Goal: Complete application form

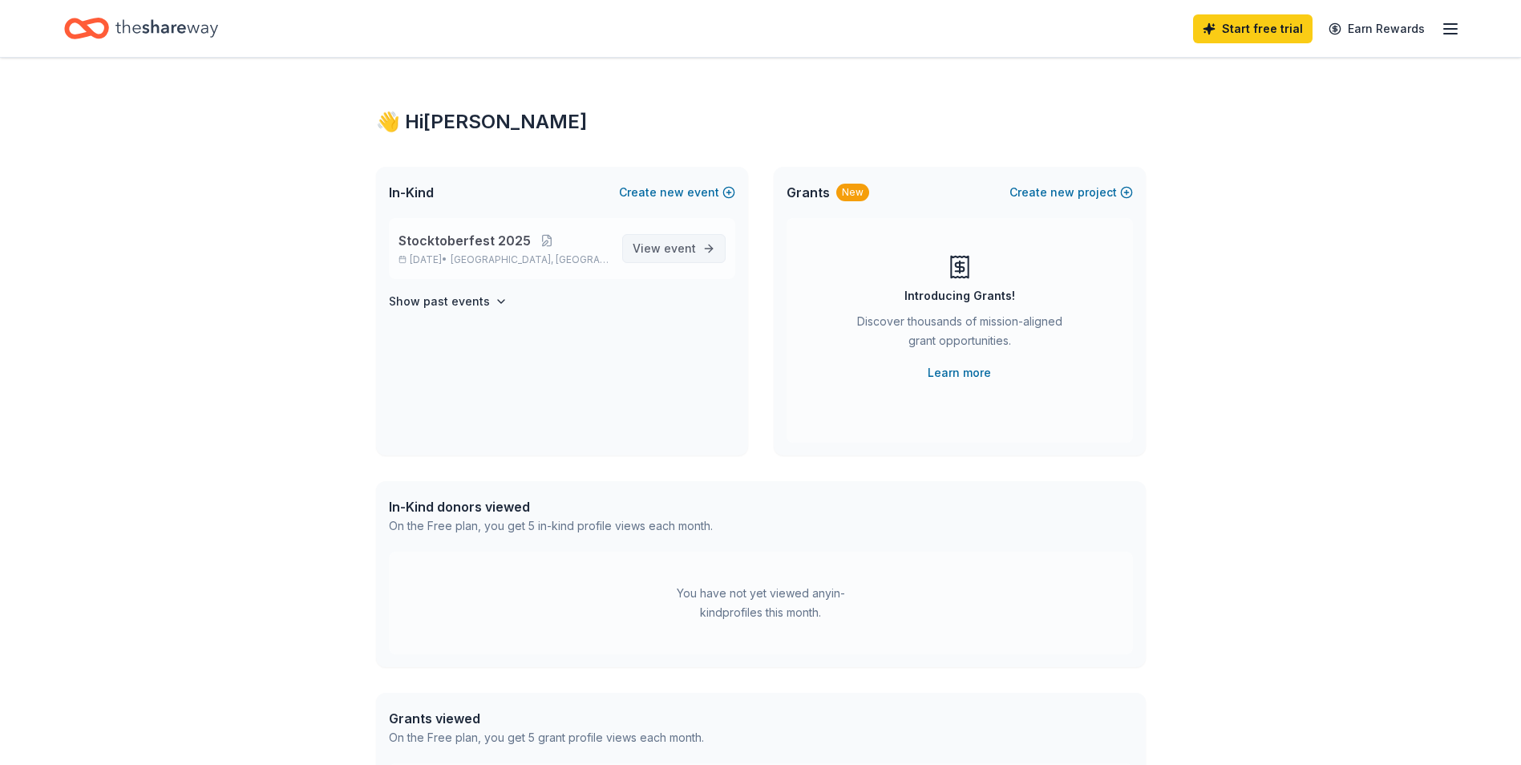
click at [674, 246] on span "event" at bounding box center [680, 248] width 32 height 14
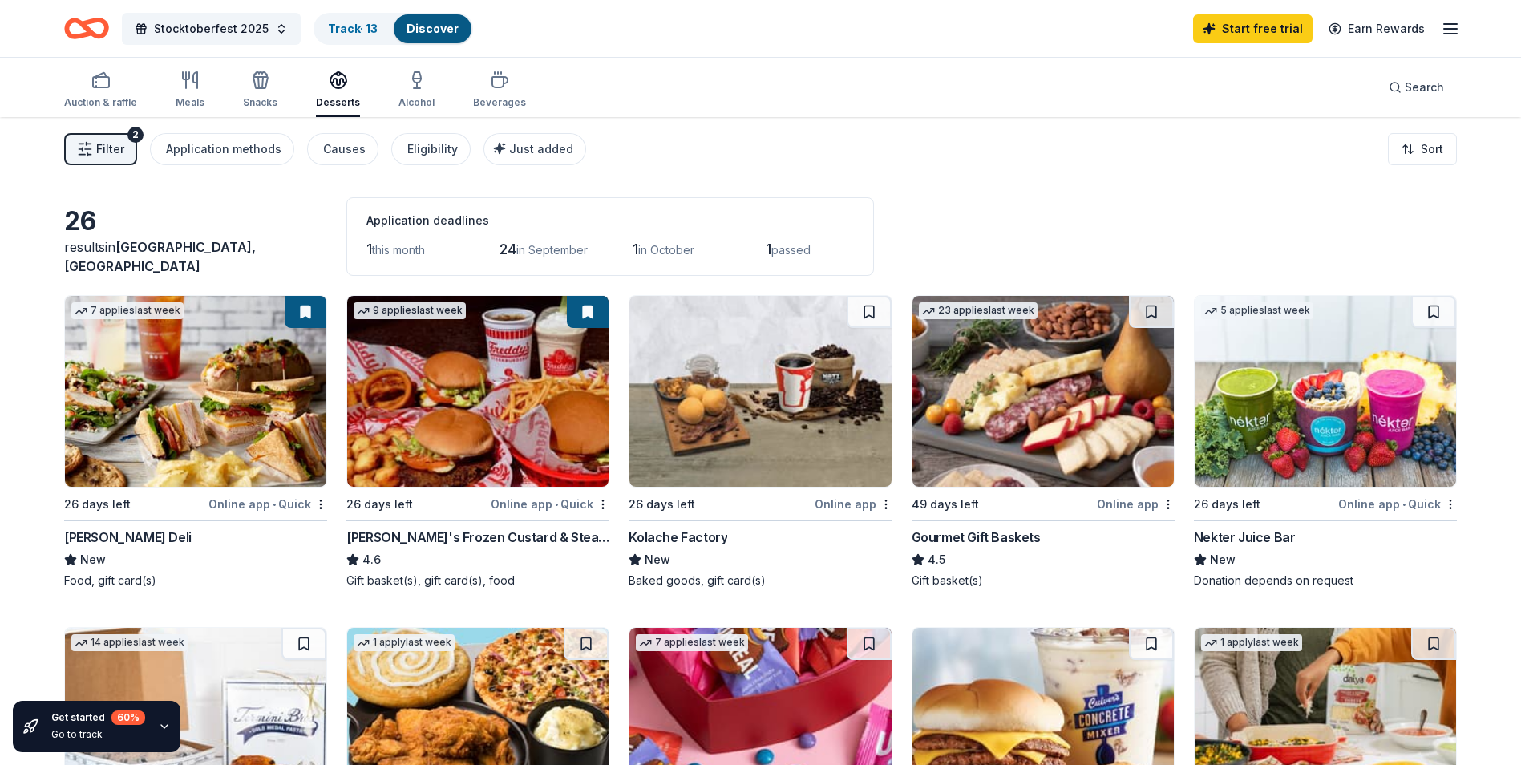
click at [111, 535] on div "McAlister's Deli" at bounding box center [127, 536] width 127 height 19
click at [91, 95] on div "Auction & raffle" at bounding box center [100, 90] width 73 height 38
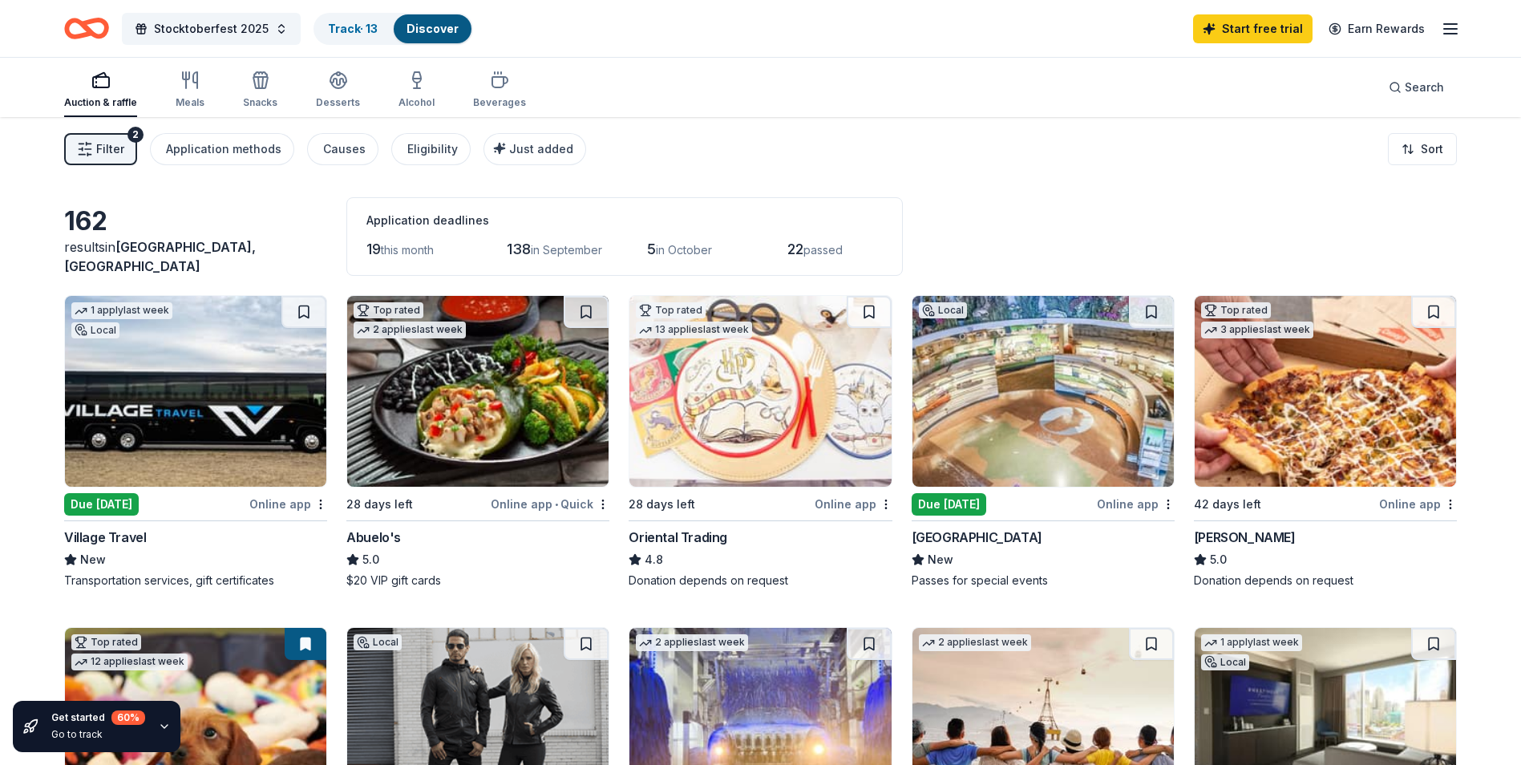
click at [90, 495] on div "Due today" at bounding box center [101, 504] width 75 height 22
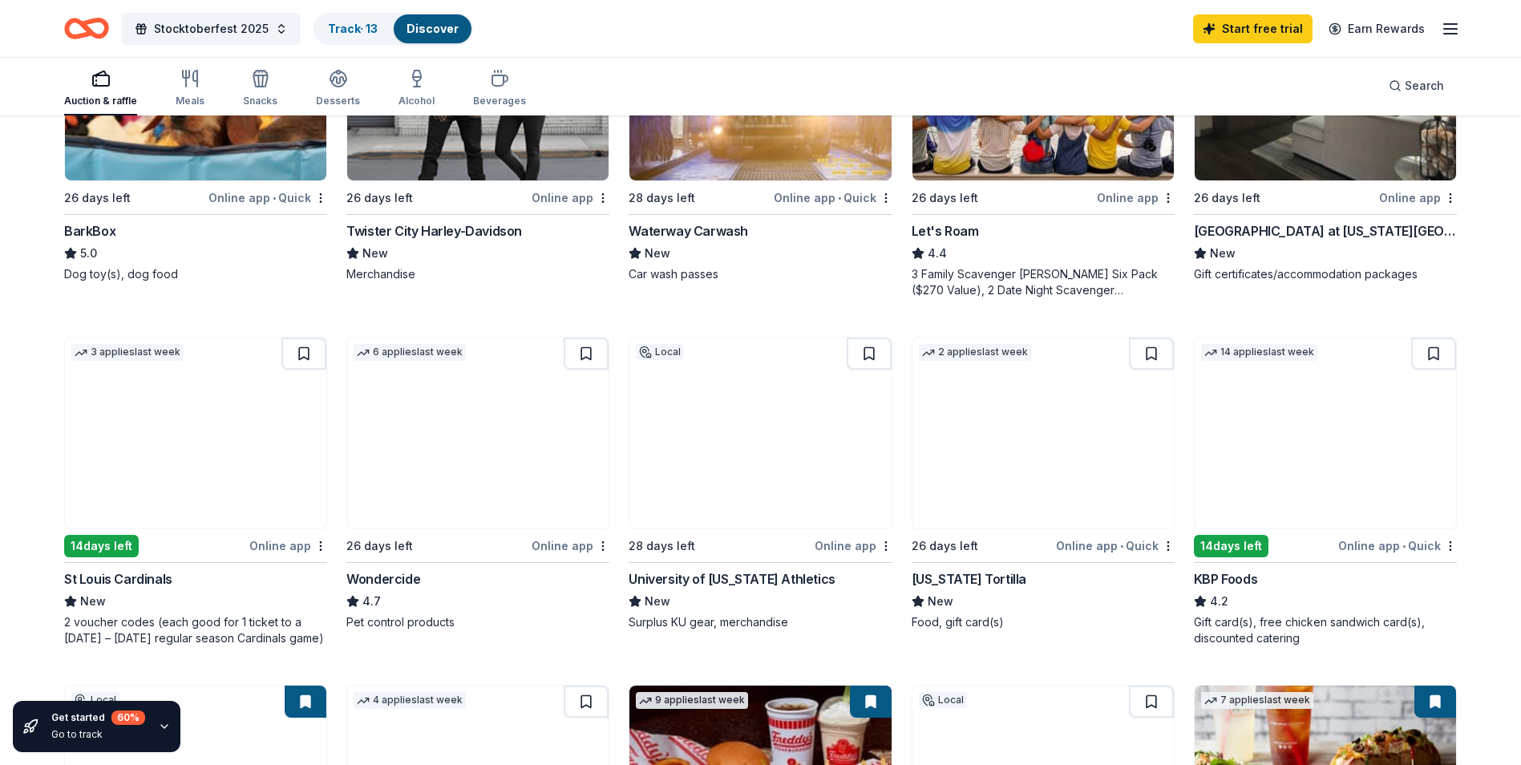
scroll to position [641, 0]
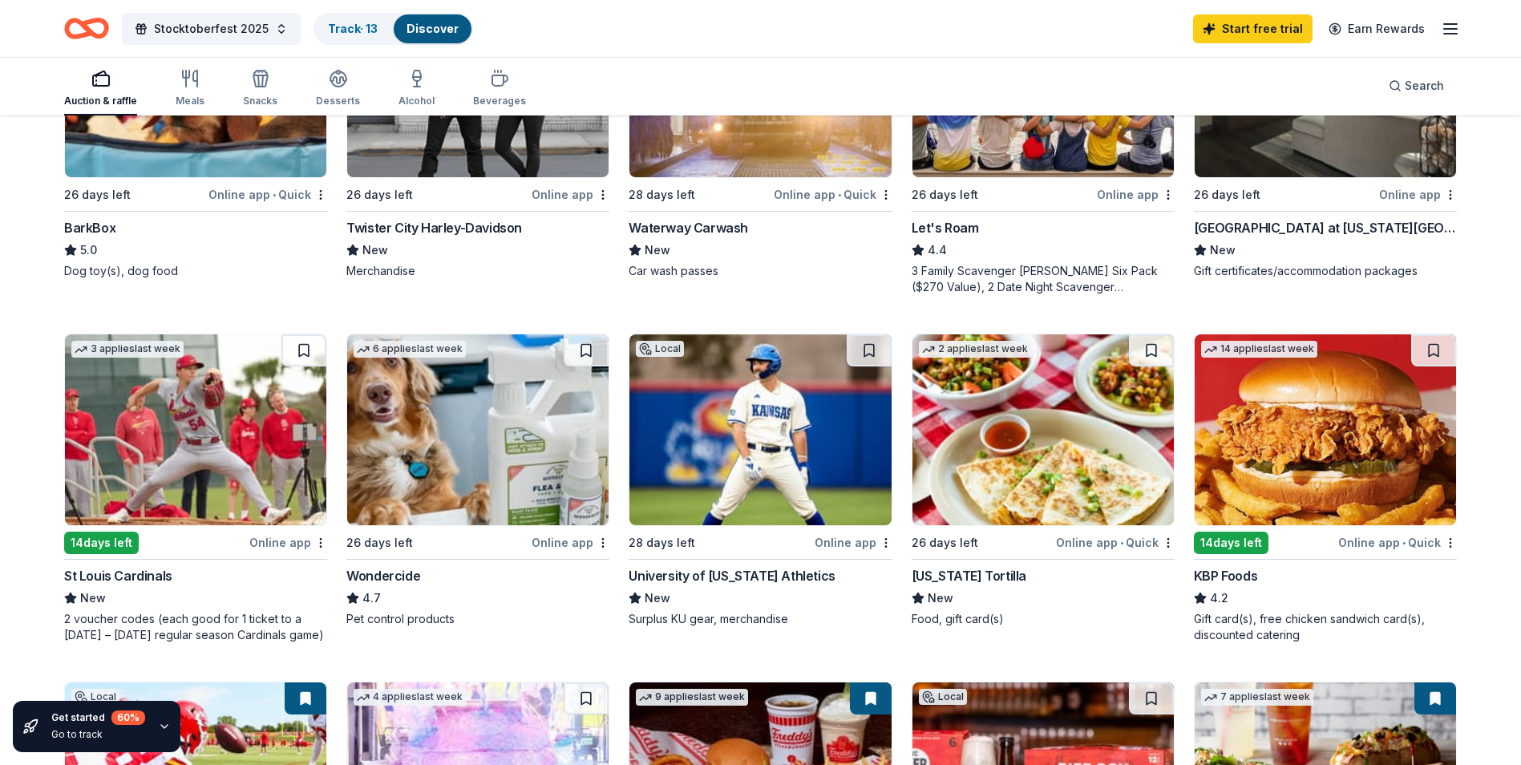
click at [1289, 235] on div "Hollywood Casino at Kansas Speedway" at bounding box center [1325, 227] width 263 height 19
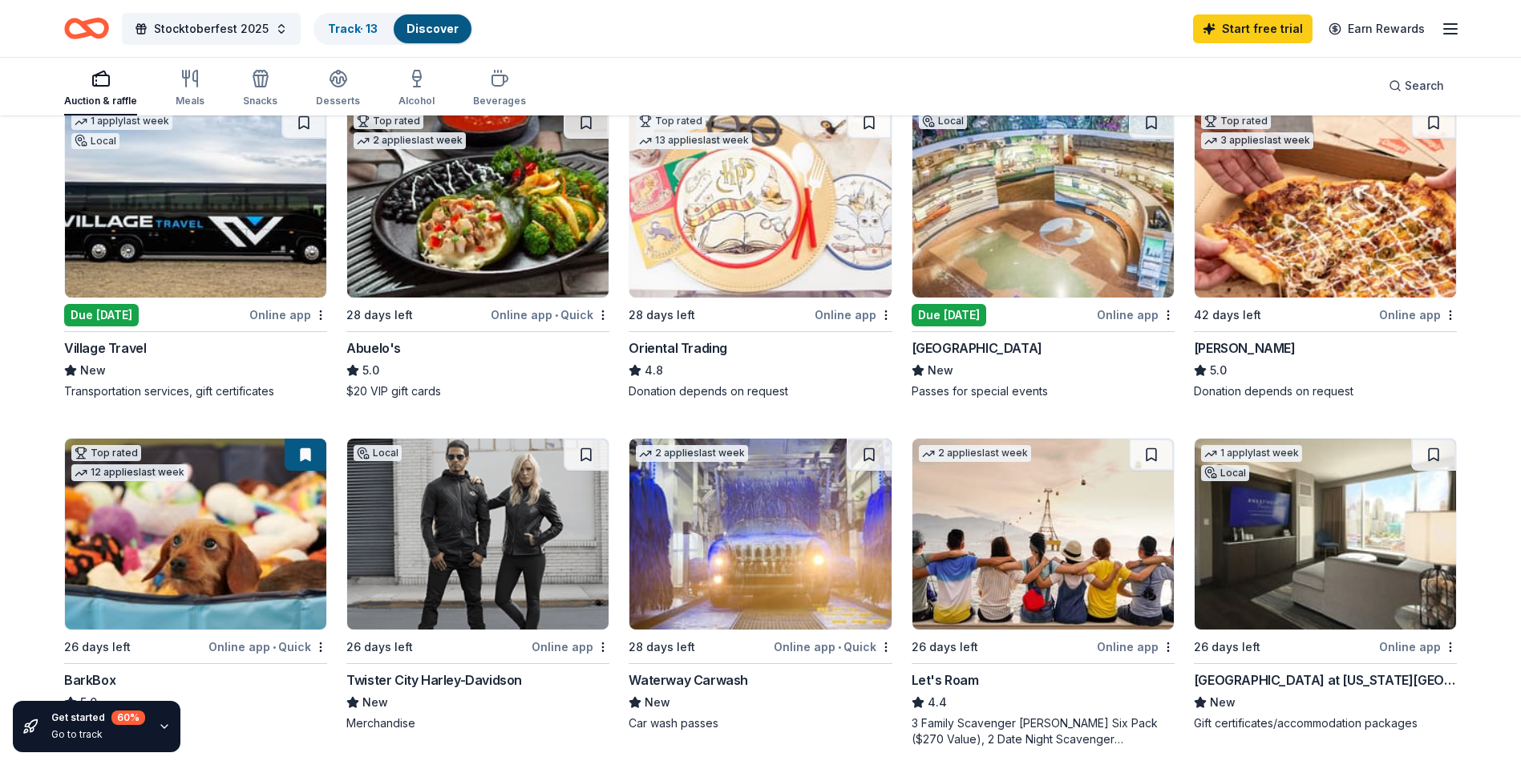
scroll to position [160, 0]
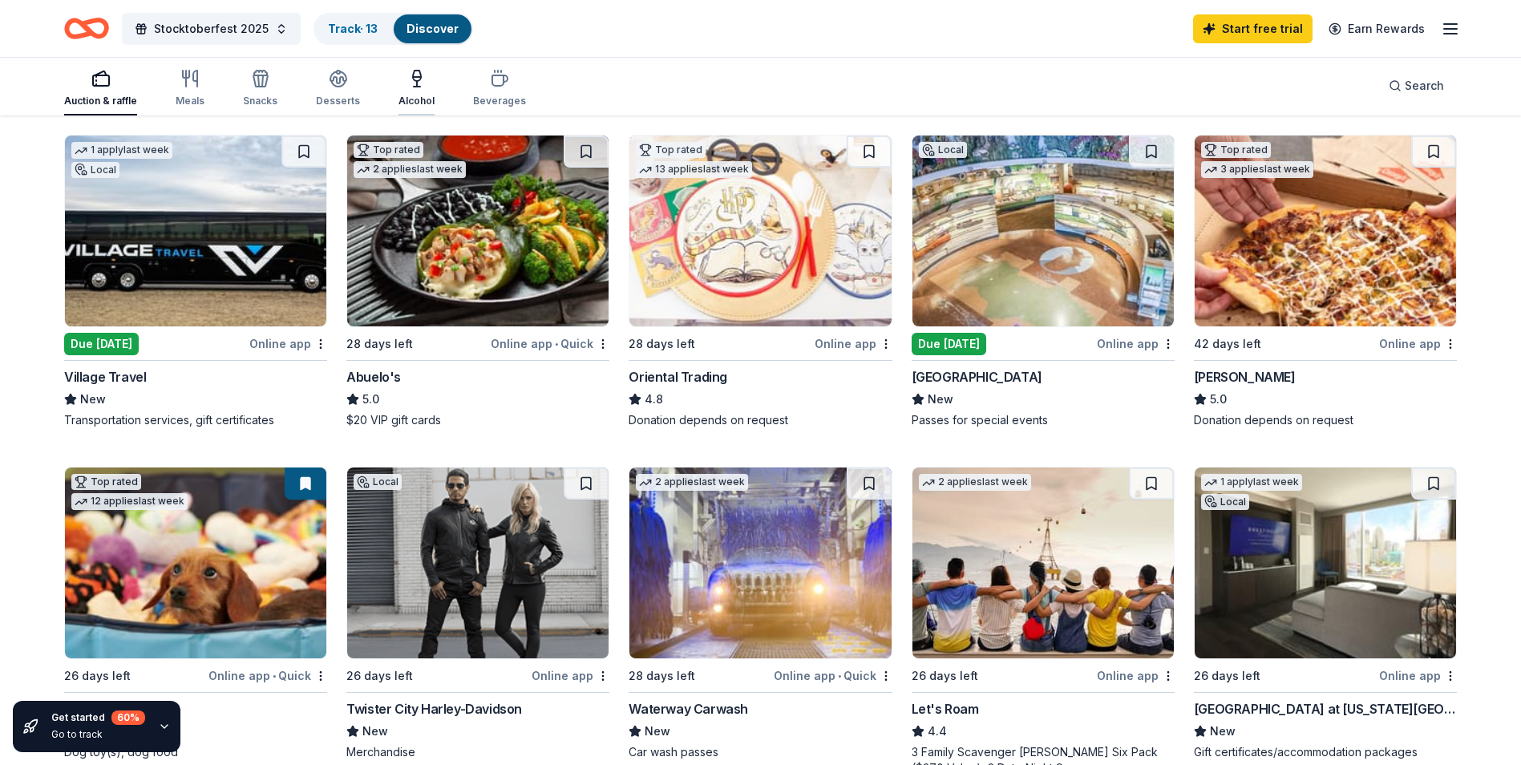
click at [414, 109] on button "Alcohol" at bounding box center [416, 89] width 36 height 53
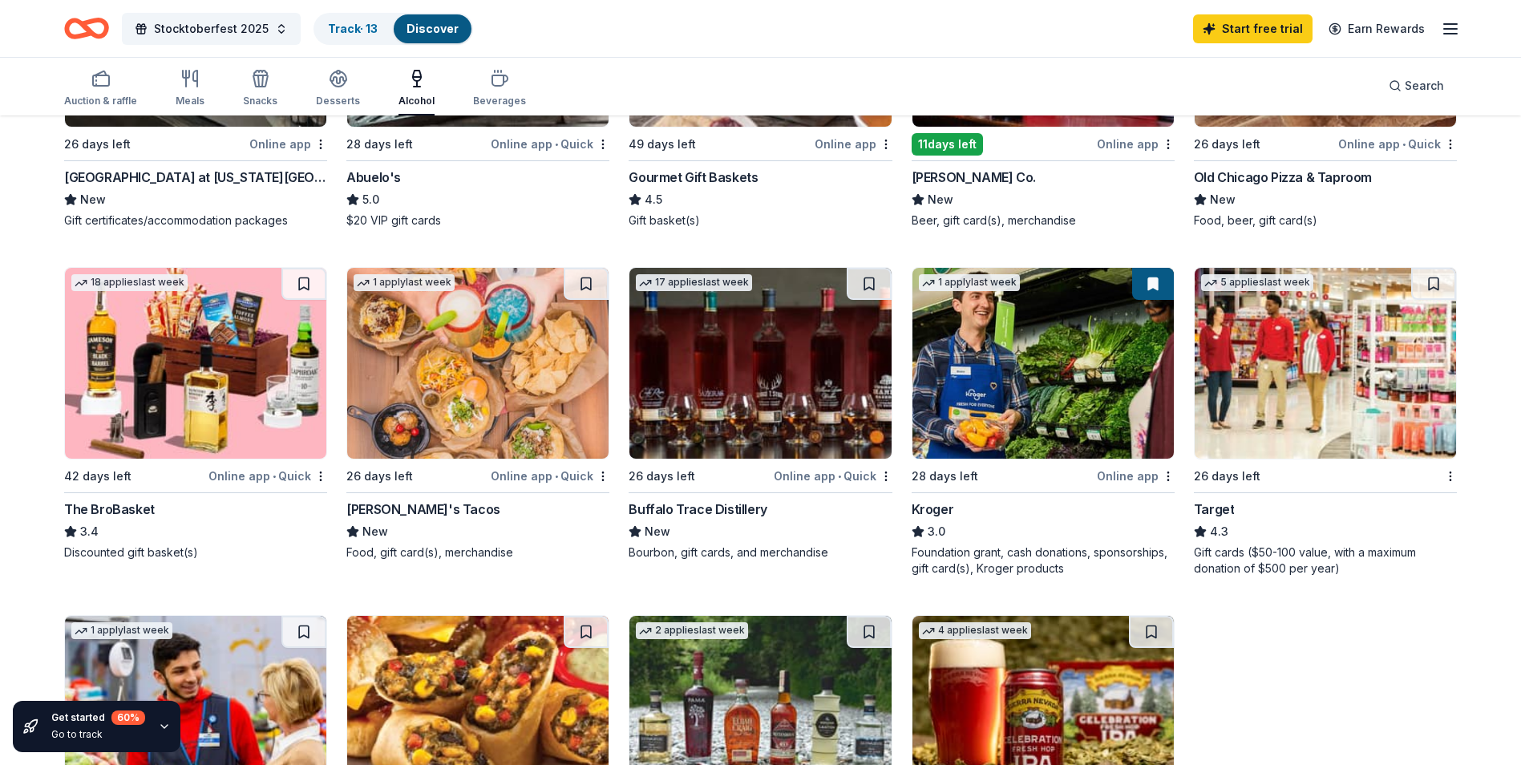
scroll to position [321, 0]
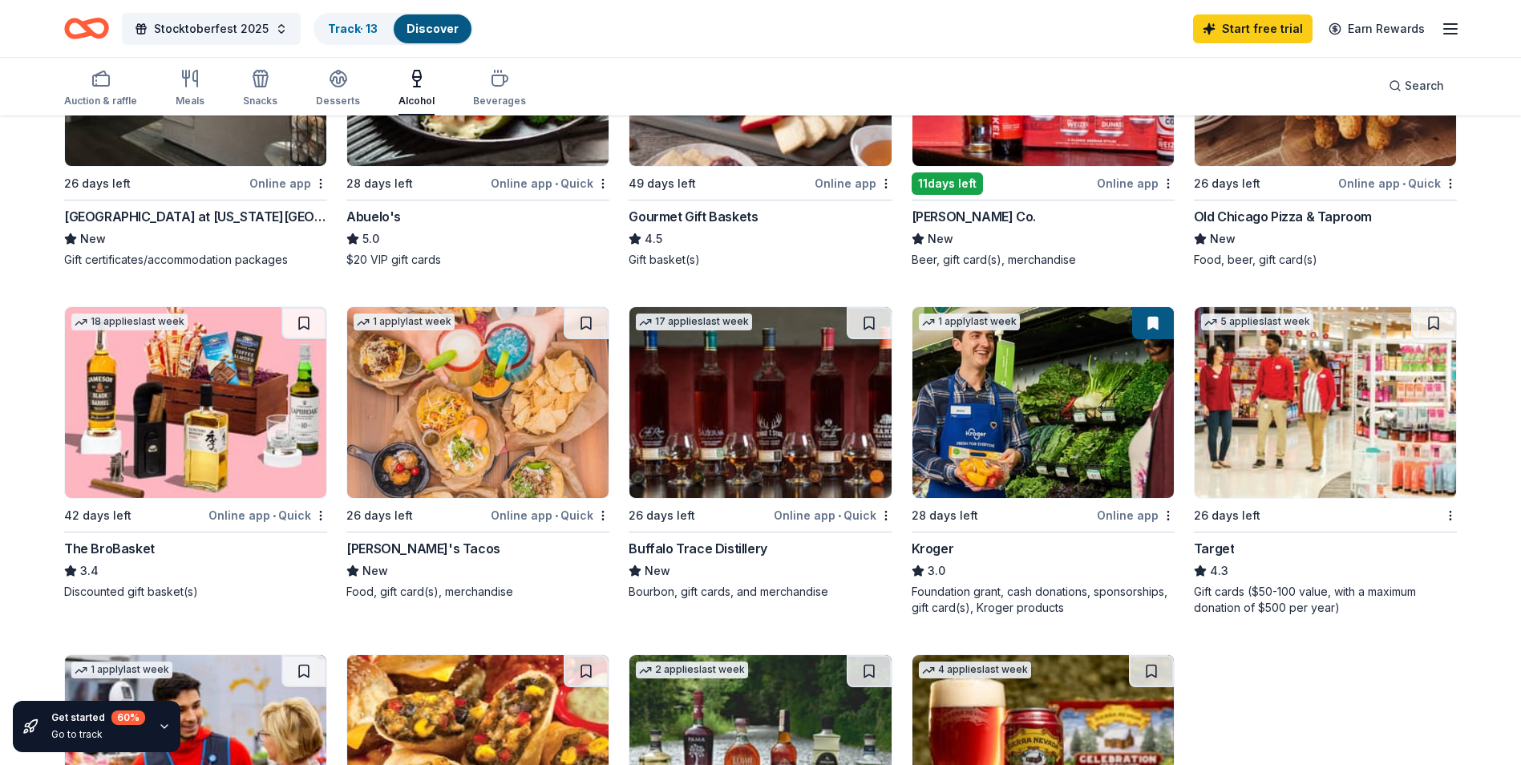
click at [677, 540] on div "Buffalo Trace Distillery" at bounding box center [697, 548] width 138 height 19
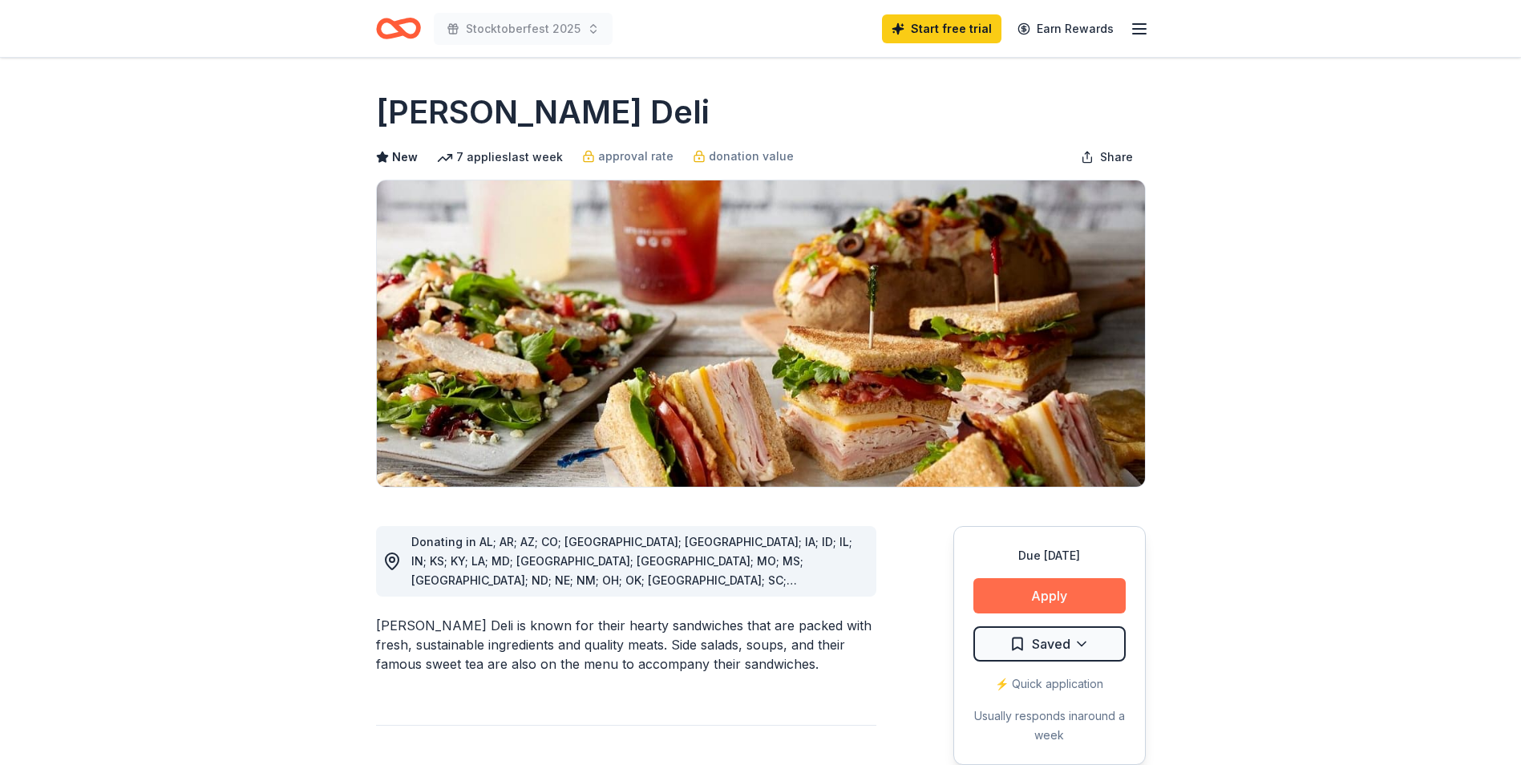
click at [1030, 596] on button "Apply" at bounding box center [1049, 595] width 152 height 35
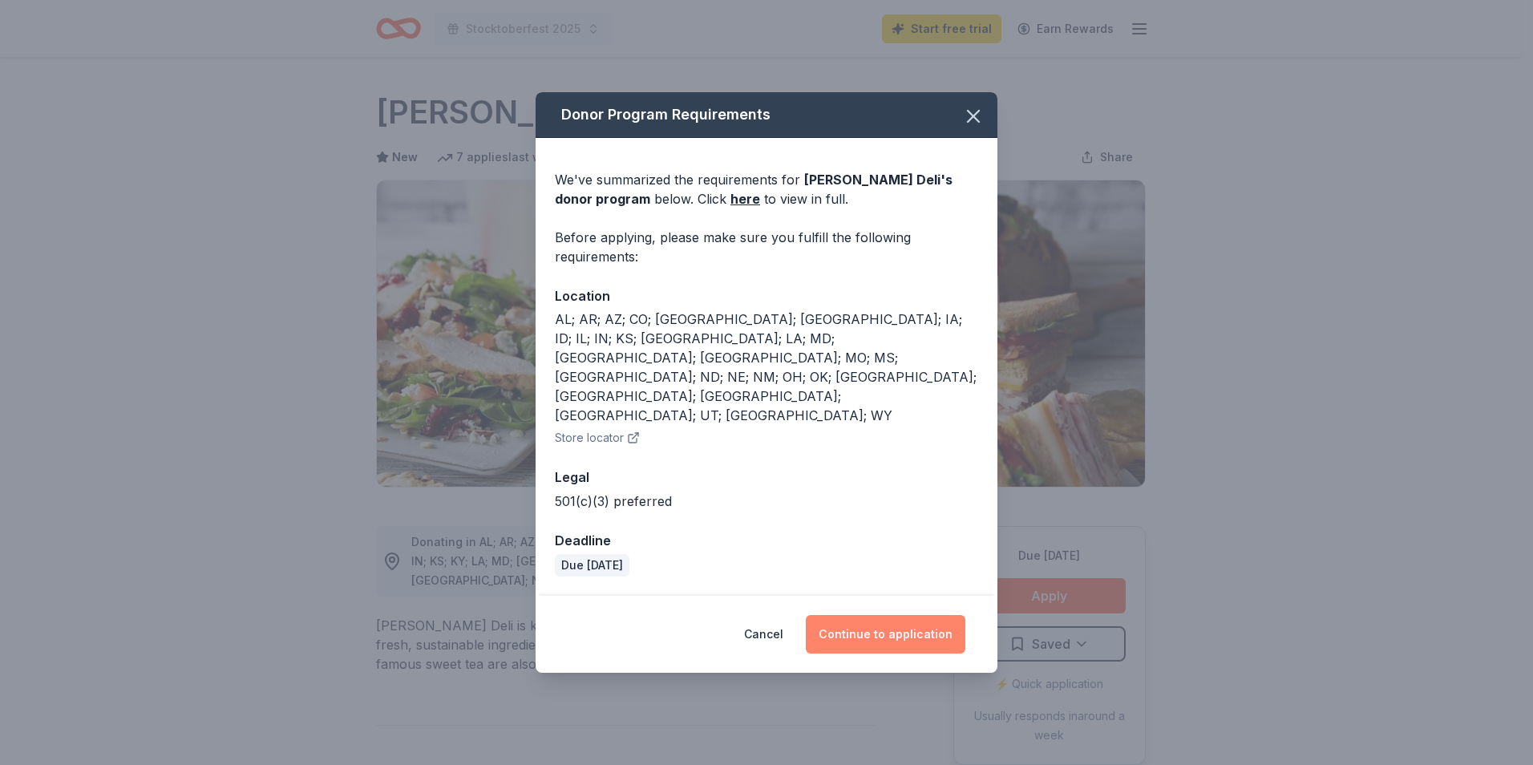
click at [899, 615] on button "Continue to application" at bounding box center [886, 634] width 160 height 38
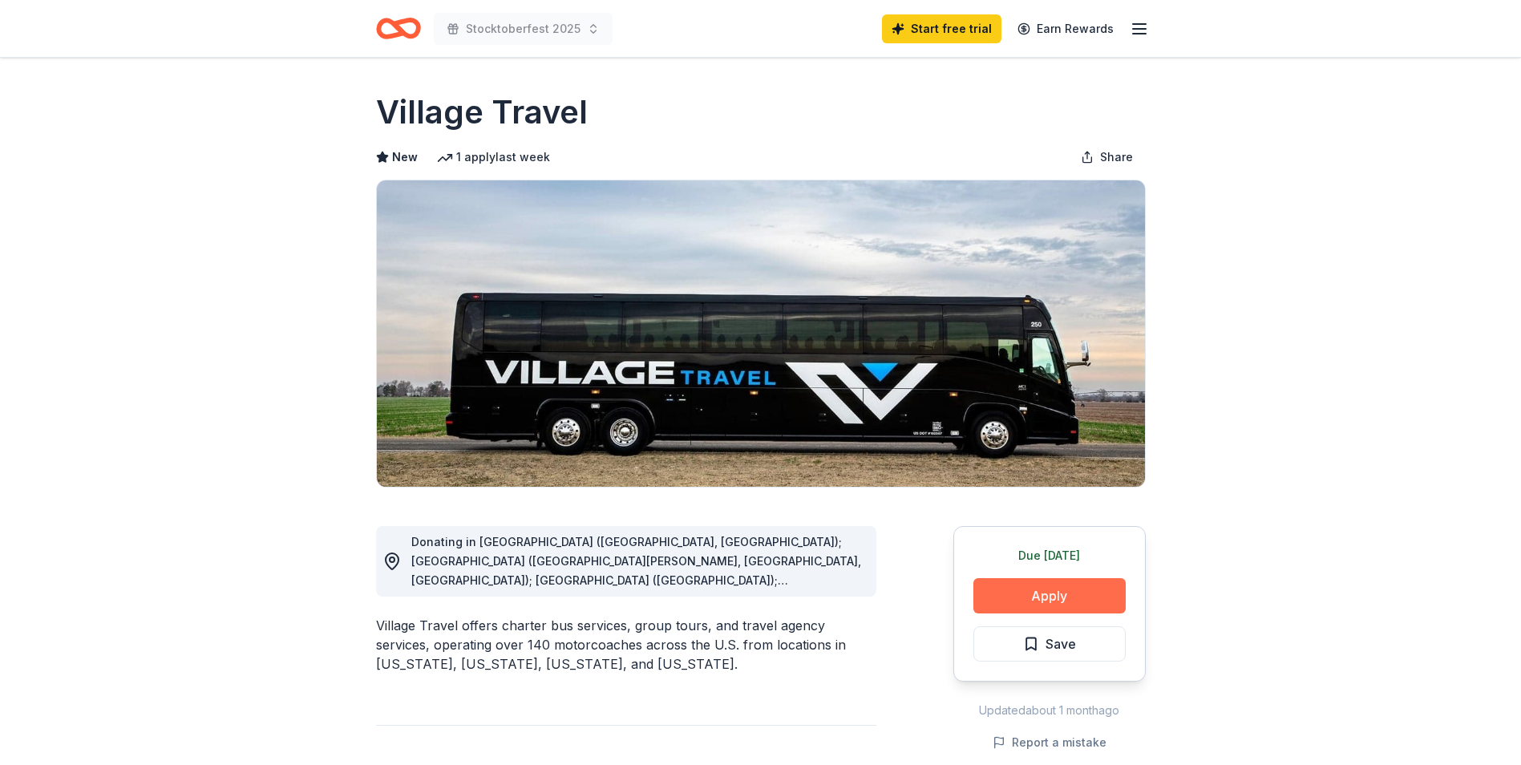
click at [994, 592] on button "Apply" at bounding box center [1049, 595] width 152 height 35
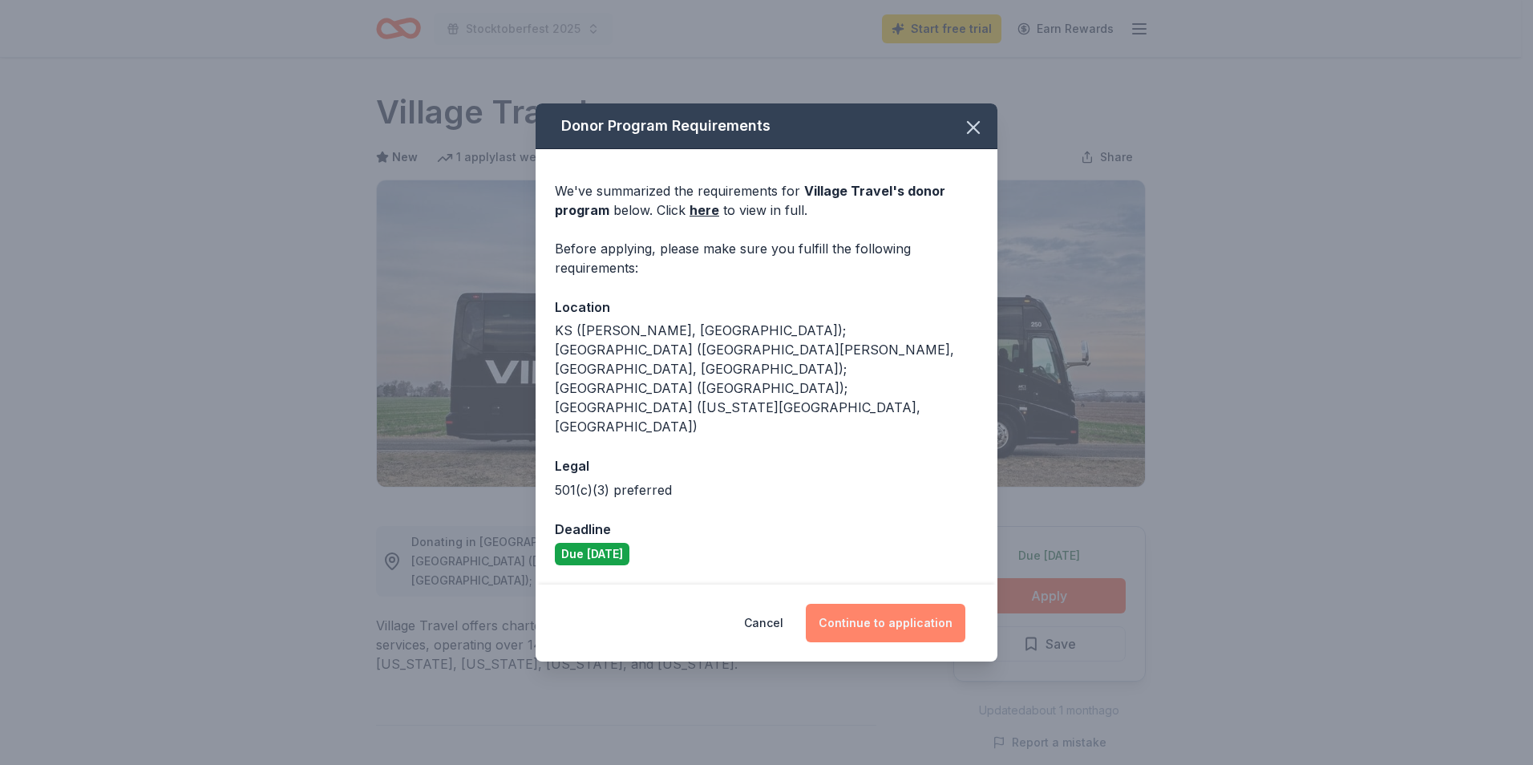
click at [872, 604] on button "Continue to application" at bounding box center [886, 623] width 160 height 38
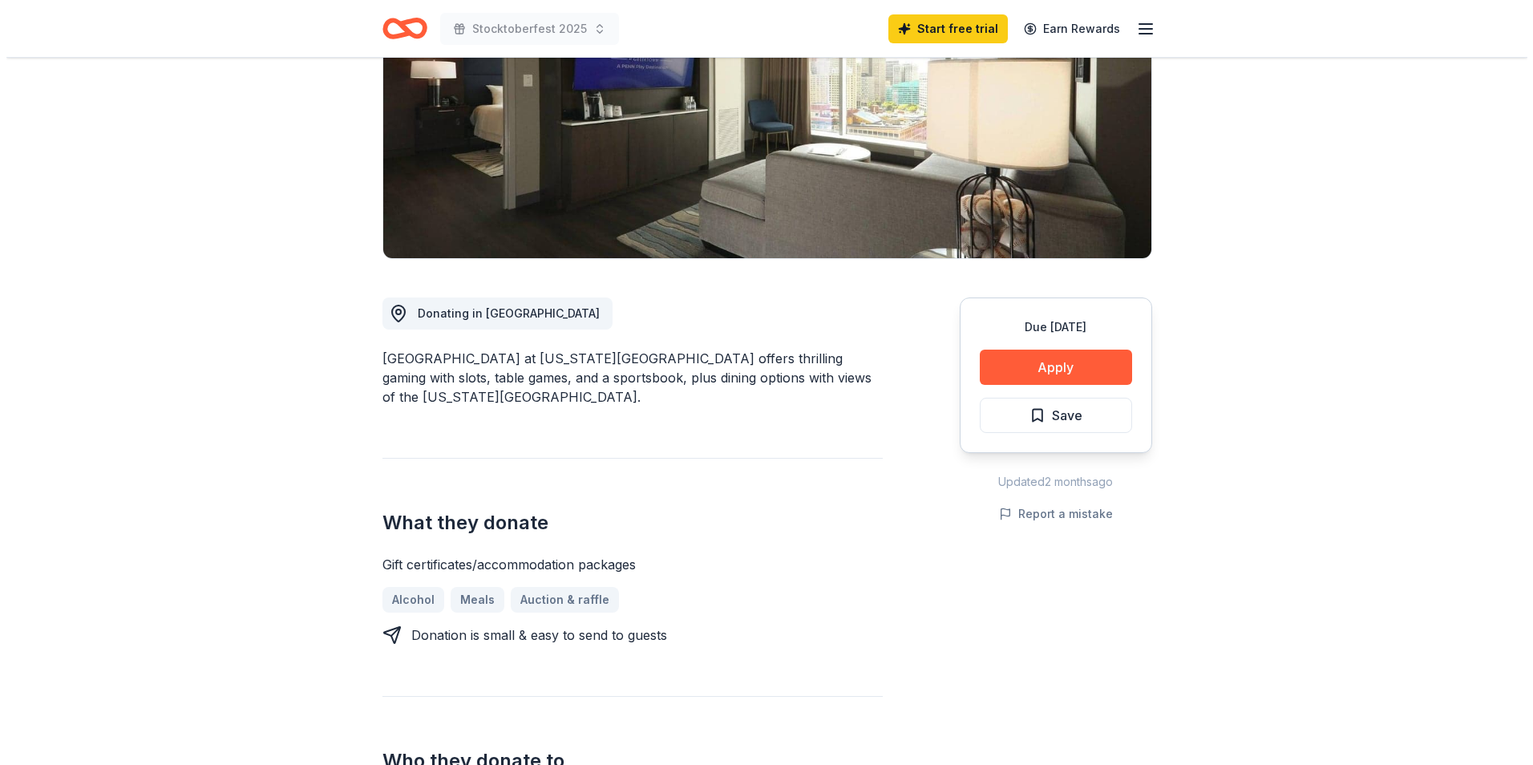
scroll to position [240, 0]
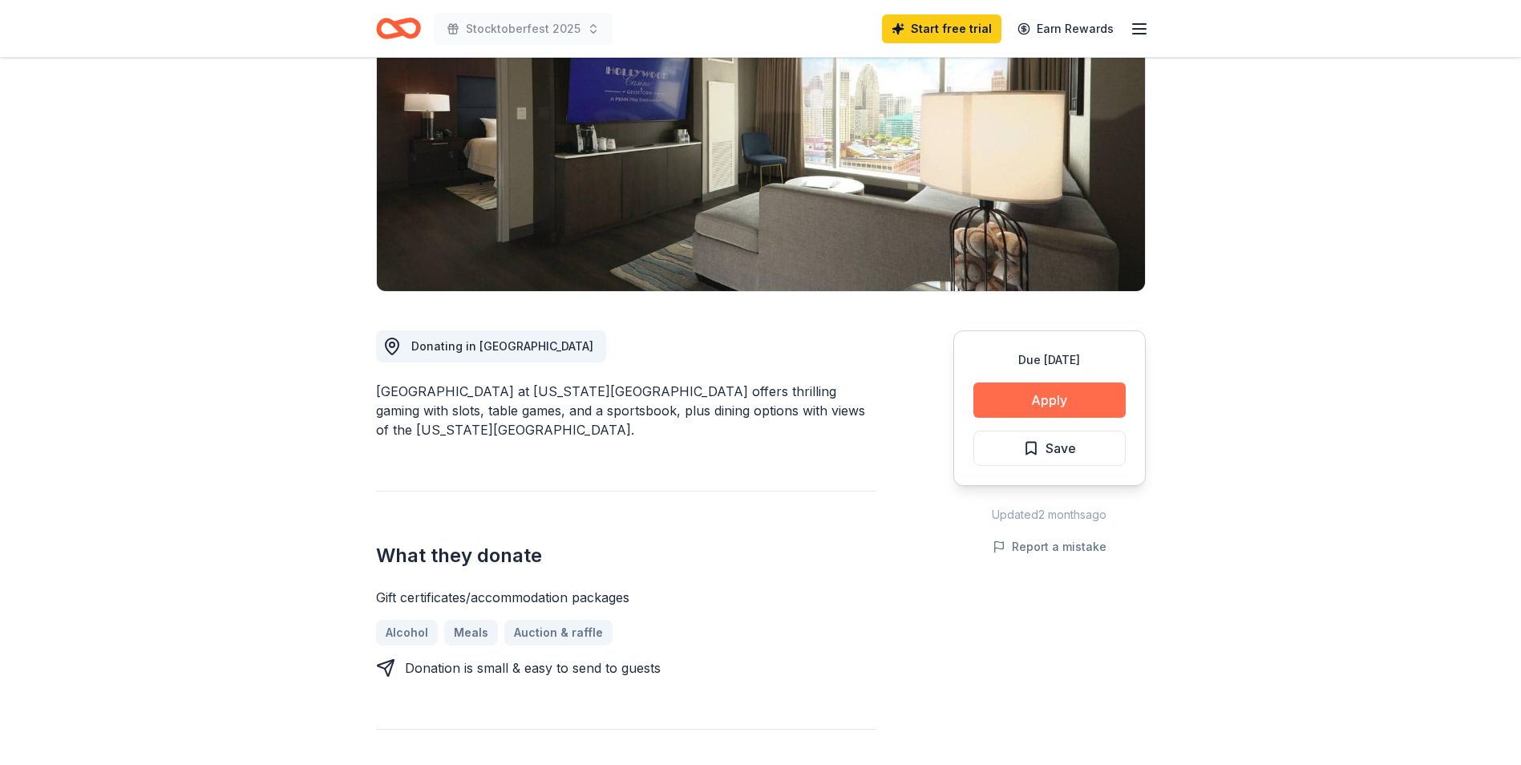
click at [1016, 382] on button "Apply" at bounding box center [1049, 399] width 152 height 35
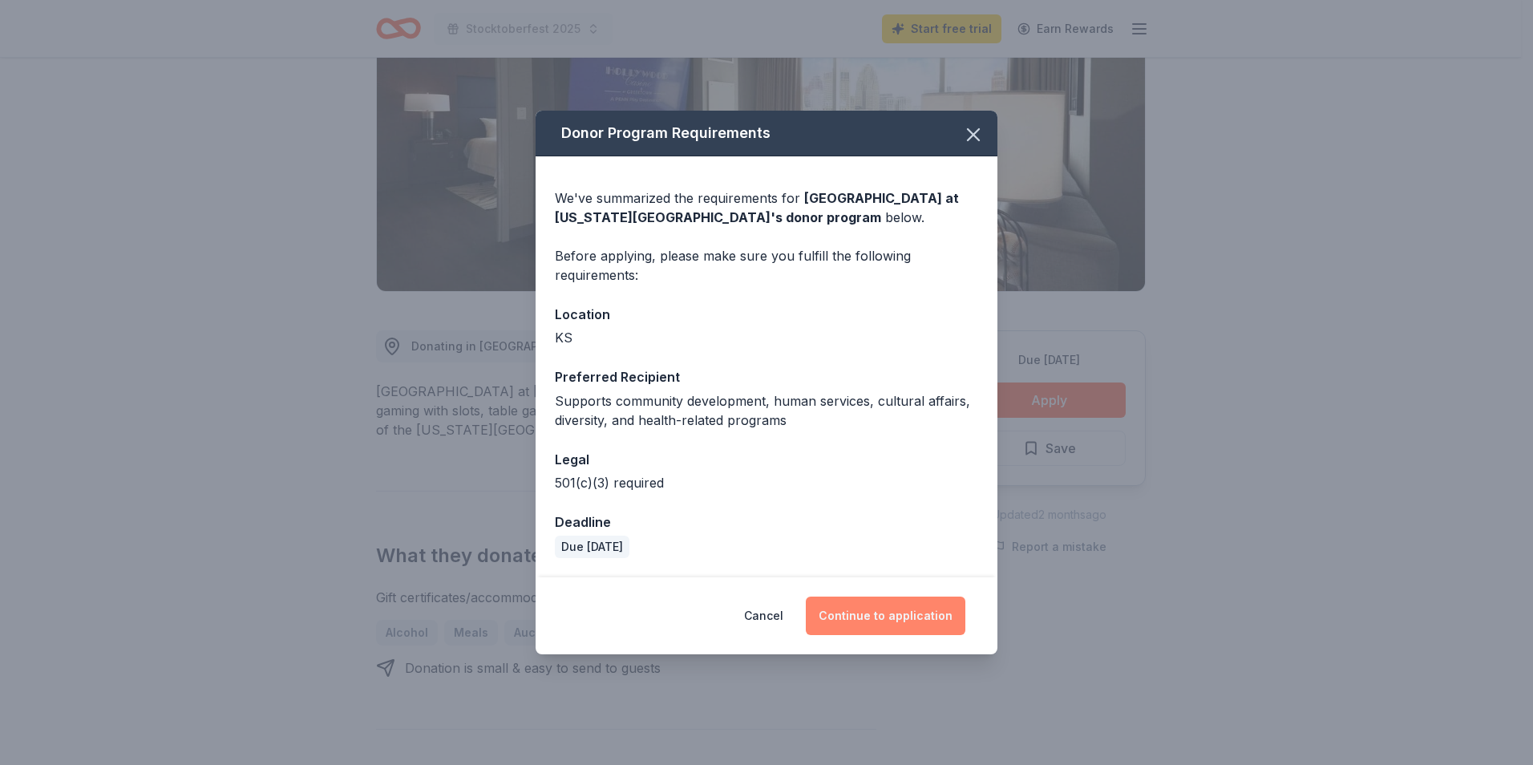
click at [915, 621] on button "Continue to application" at bounding box center [886, 615] width 160 height 38
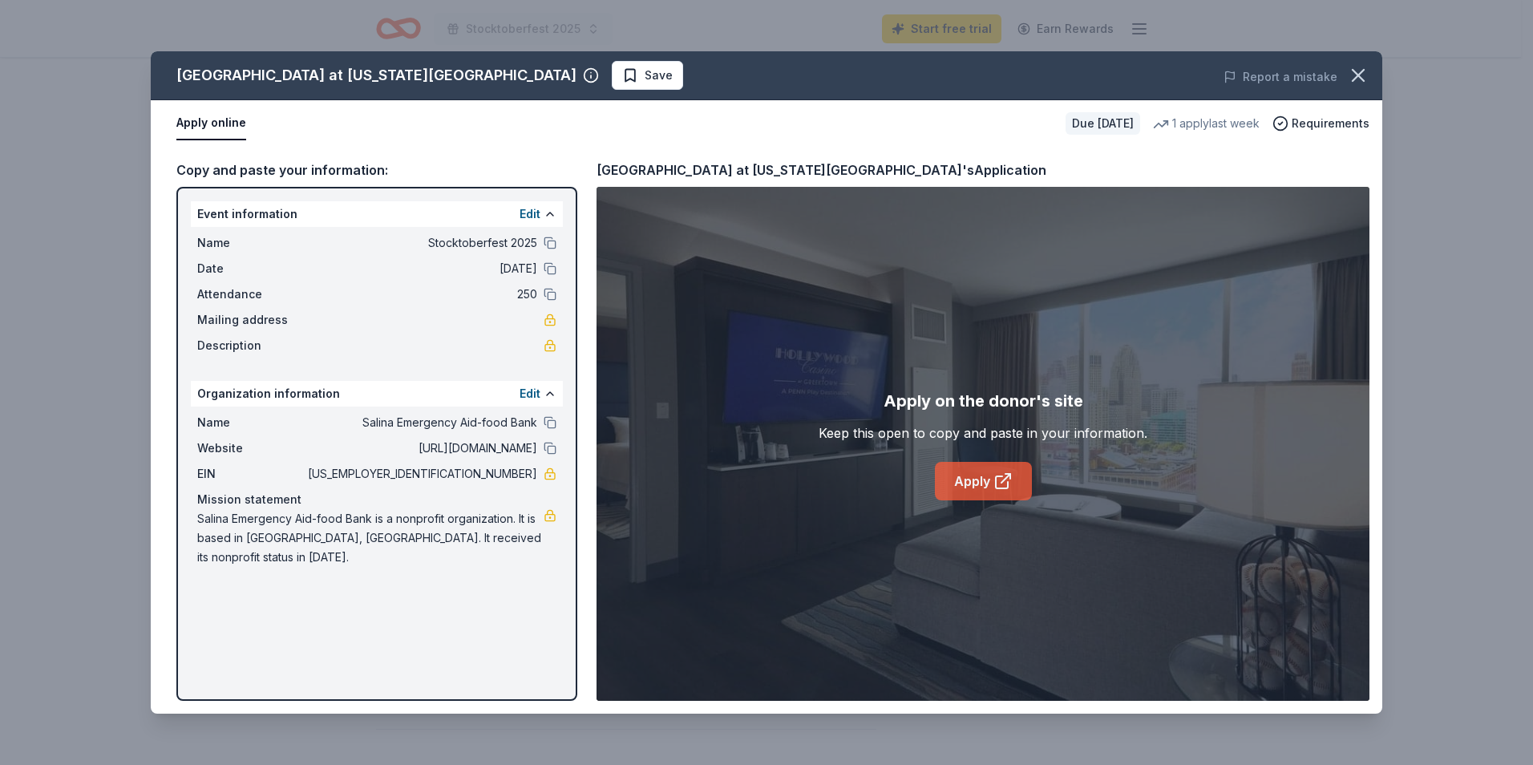
click at [969, 487] on link "Apply" at bounding box center [983, 481] width 97 height 38
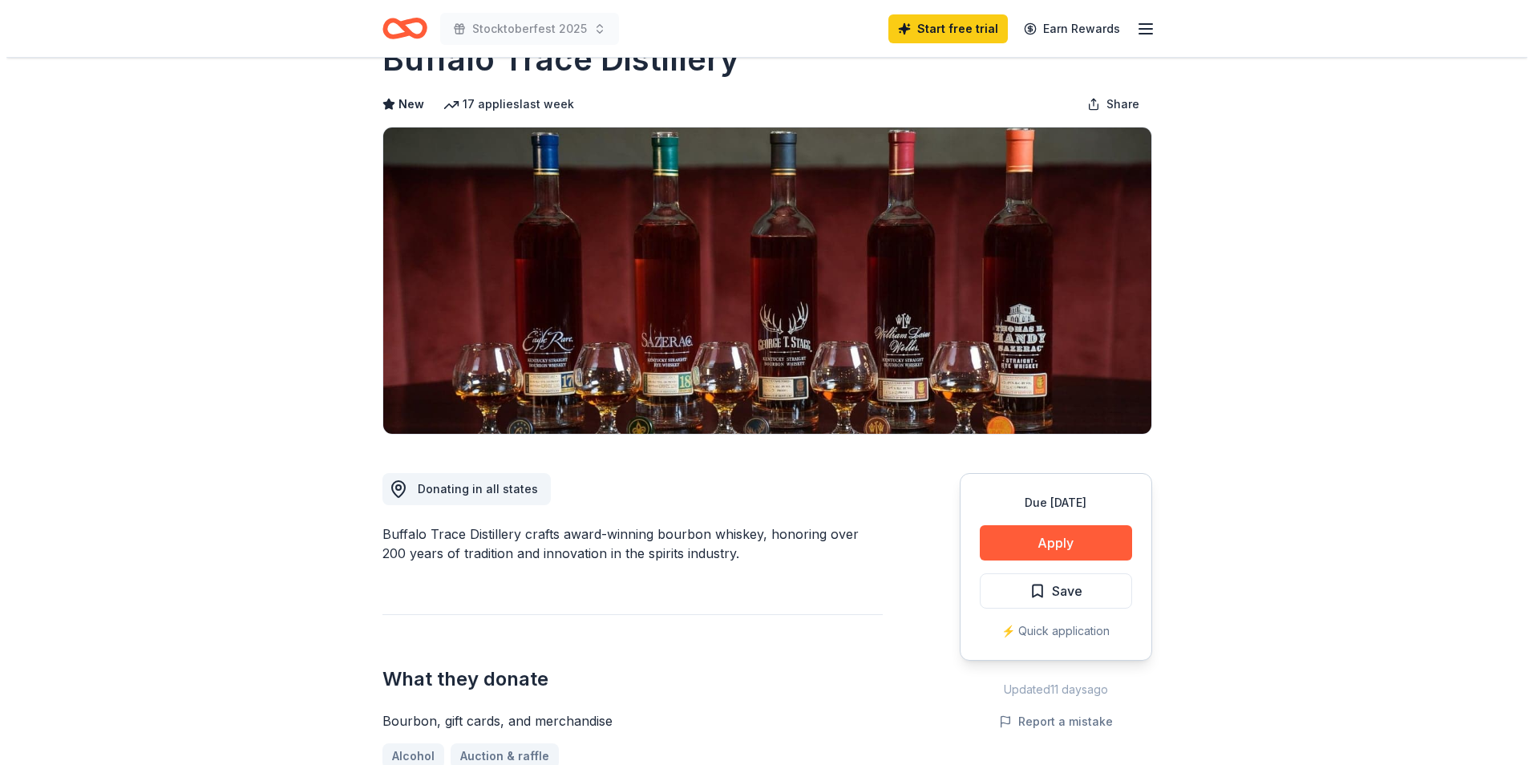
scroll to position [80, 0]
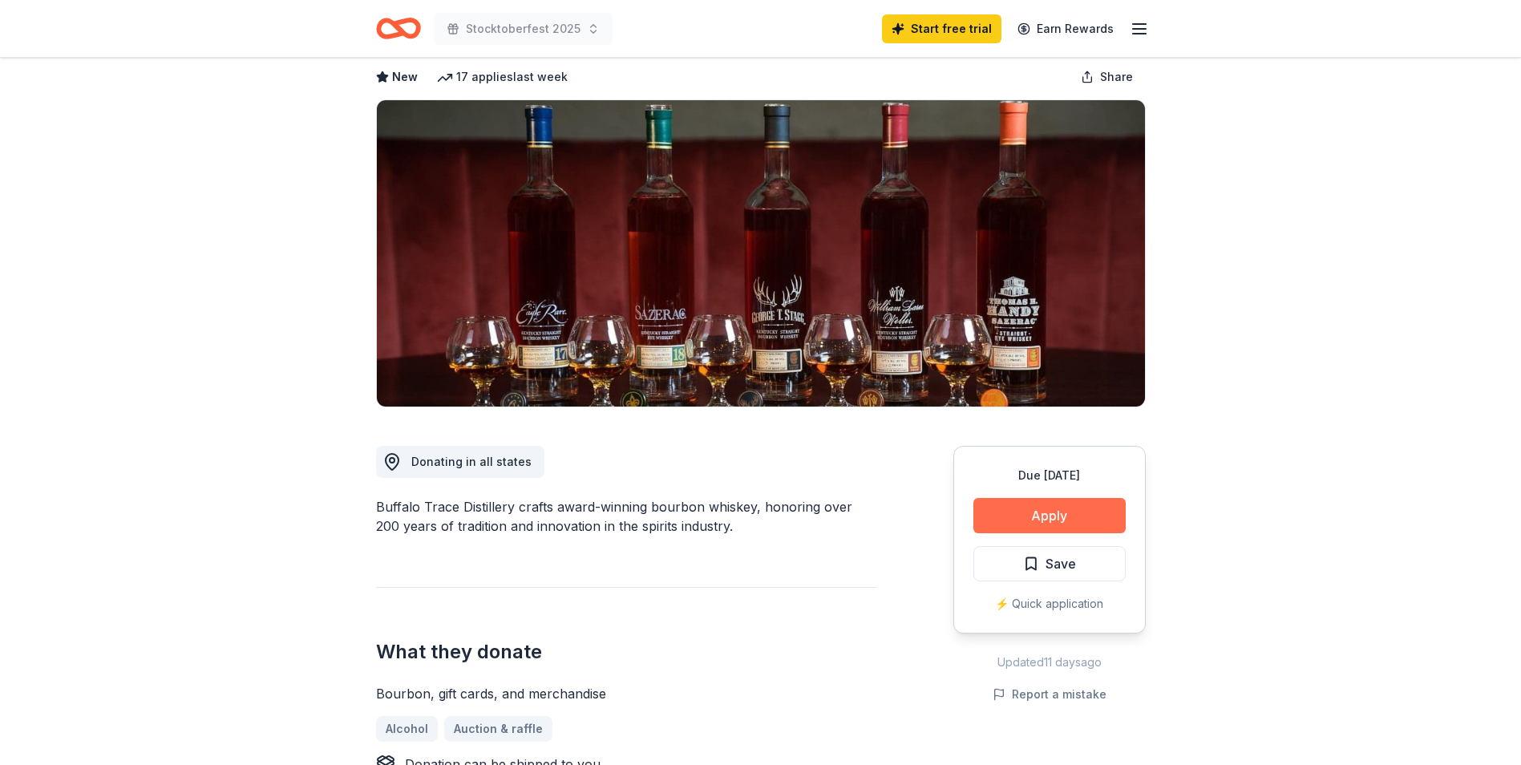
click at [1012, 513] on button "Apply" at bounding box center [1049, 515] width 152 height 35
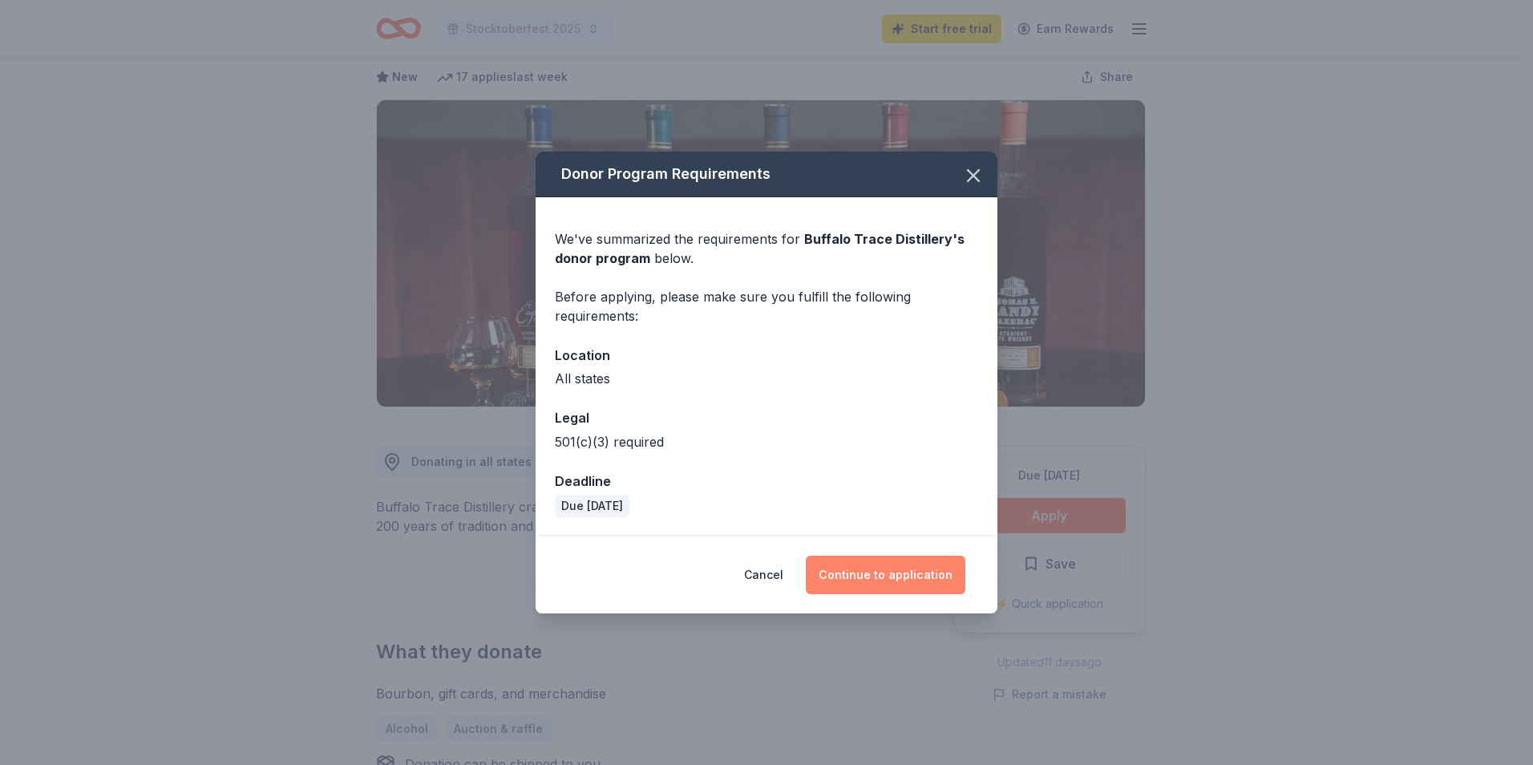
click at [911, 580] on button "Continue to application" at bounding box center [886, 575] width 160 height 38
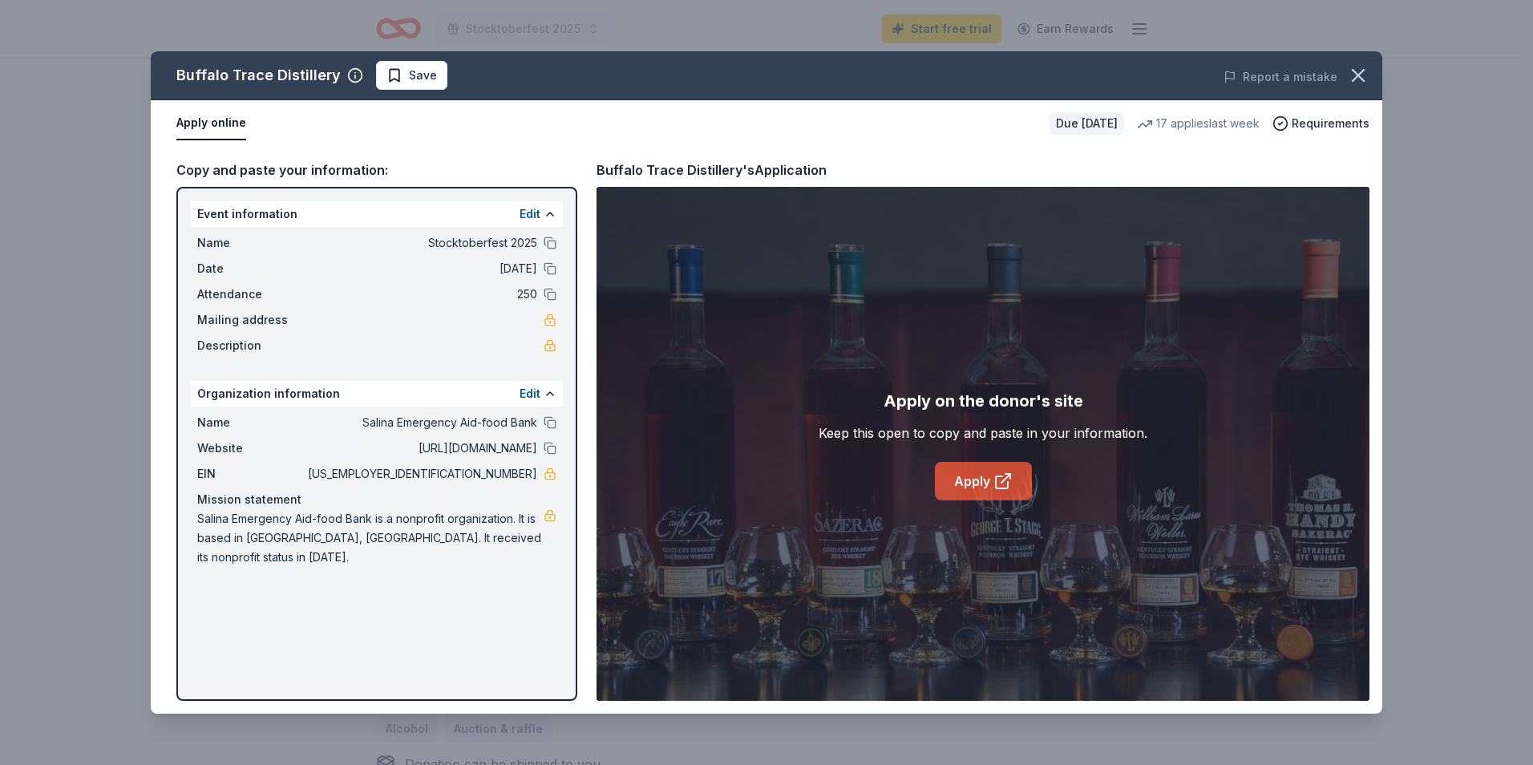
click at [963, 480] on link "Apply" at bounding box center [983, 481] width 97 height 38
